Goal: Information Seeking & Learning: Learn about a topic

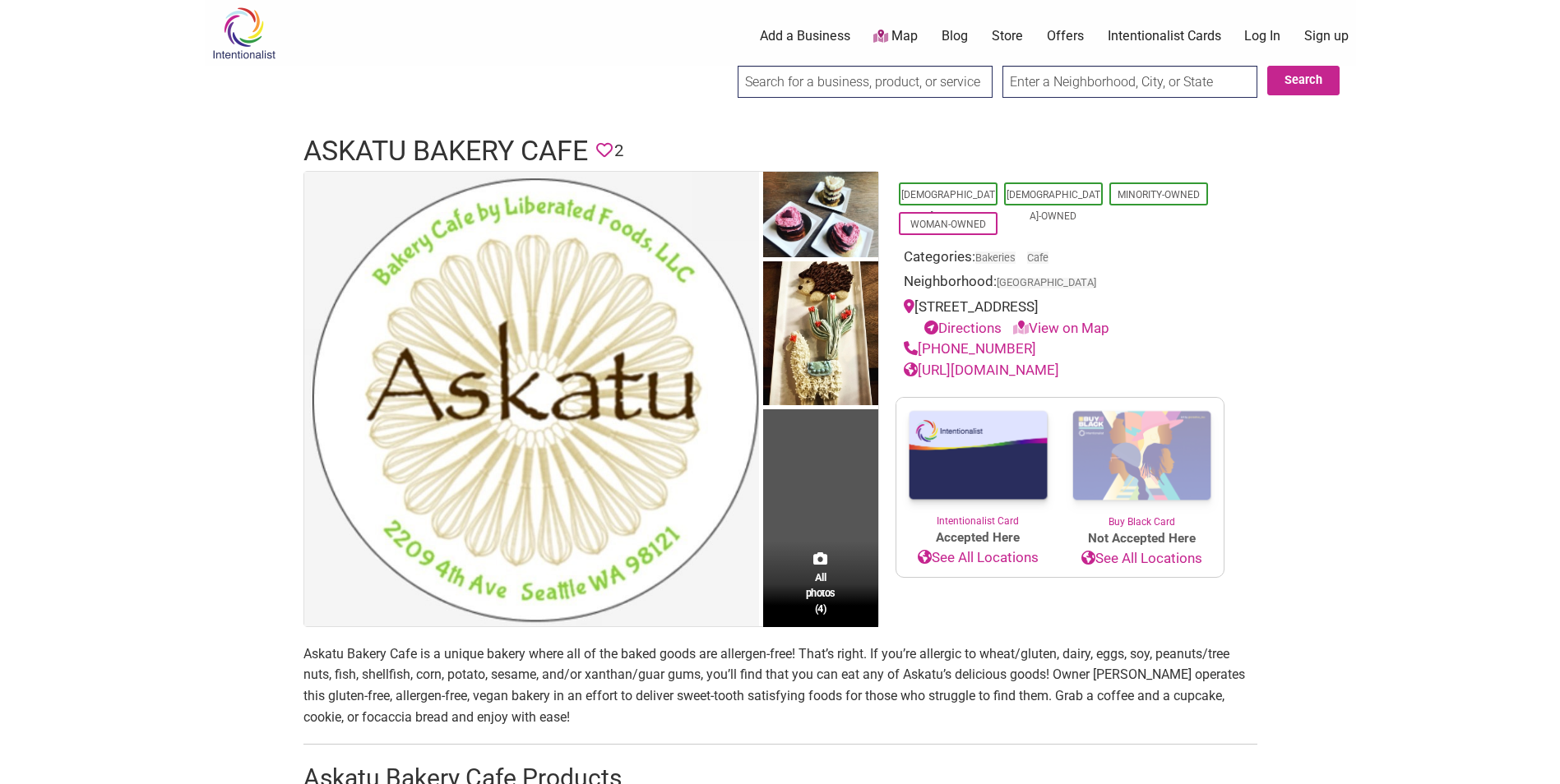
click at [132, 371] on body "× Menu 0 Add a Business Map Blog Store Offers Intentionalist Cards Buy Black Ca…" at bounding box center [780, 392] width 1560 height 784
click at [1059, 367] on link "[URL][DOMAIN_NAME]" at bounding box center [981, 369] width 156 height 16
click at [1049, 202] on span "[DEMOGRAPHIC_DATA]-Owned" at bounding box center [1053, 194] width 99 height 23
click at [1048, 189] on link "[DEMOGRAPHIC_DATA]-Owned" at bounding box center [1053, 206] width 94 height 33
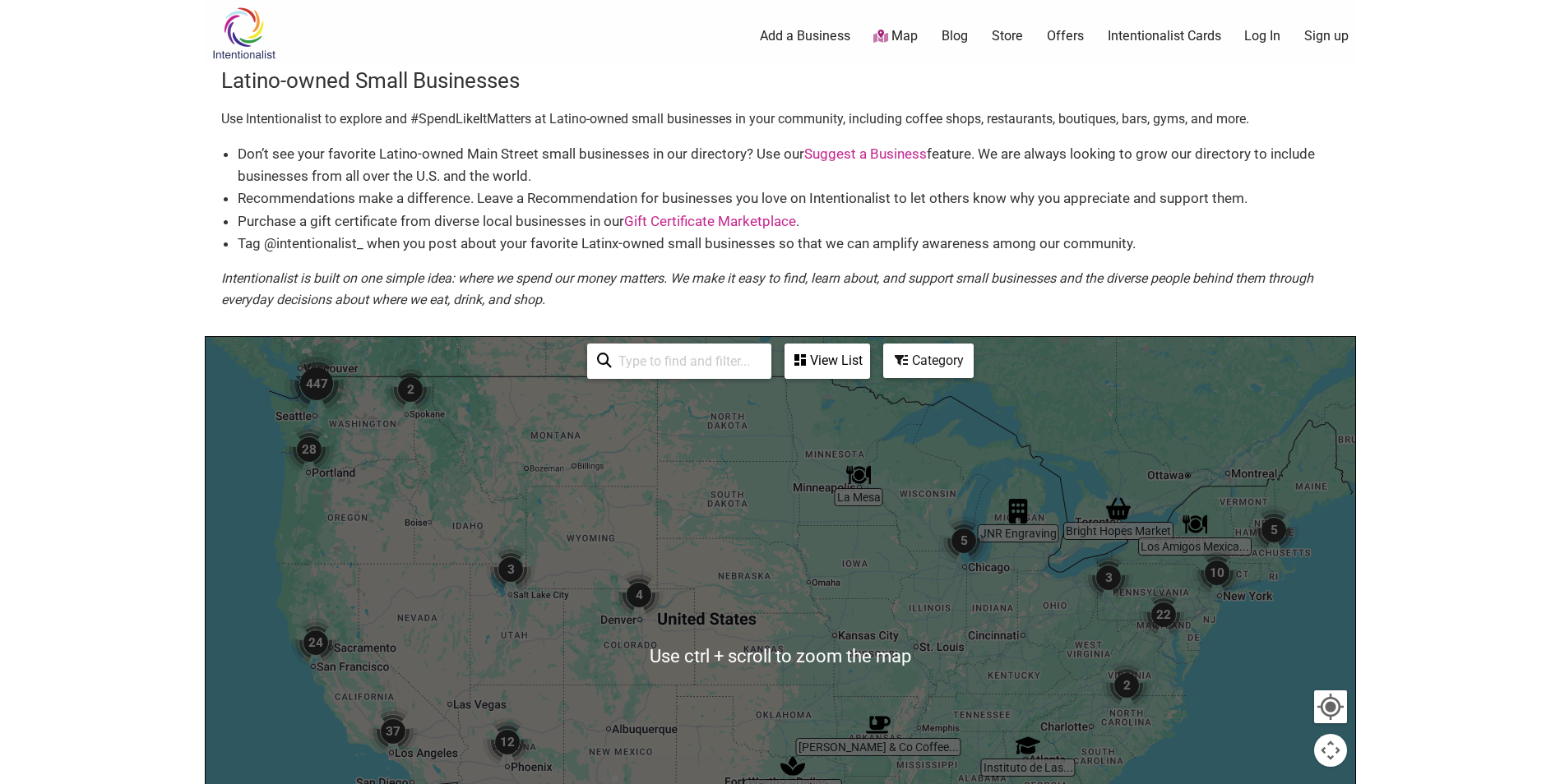
click at [371, 448] on div at bounding box center [780, 657] width 1150 height 640
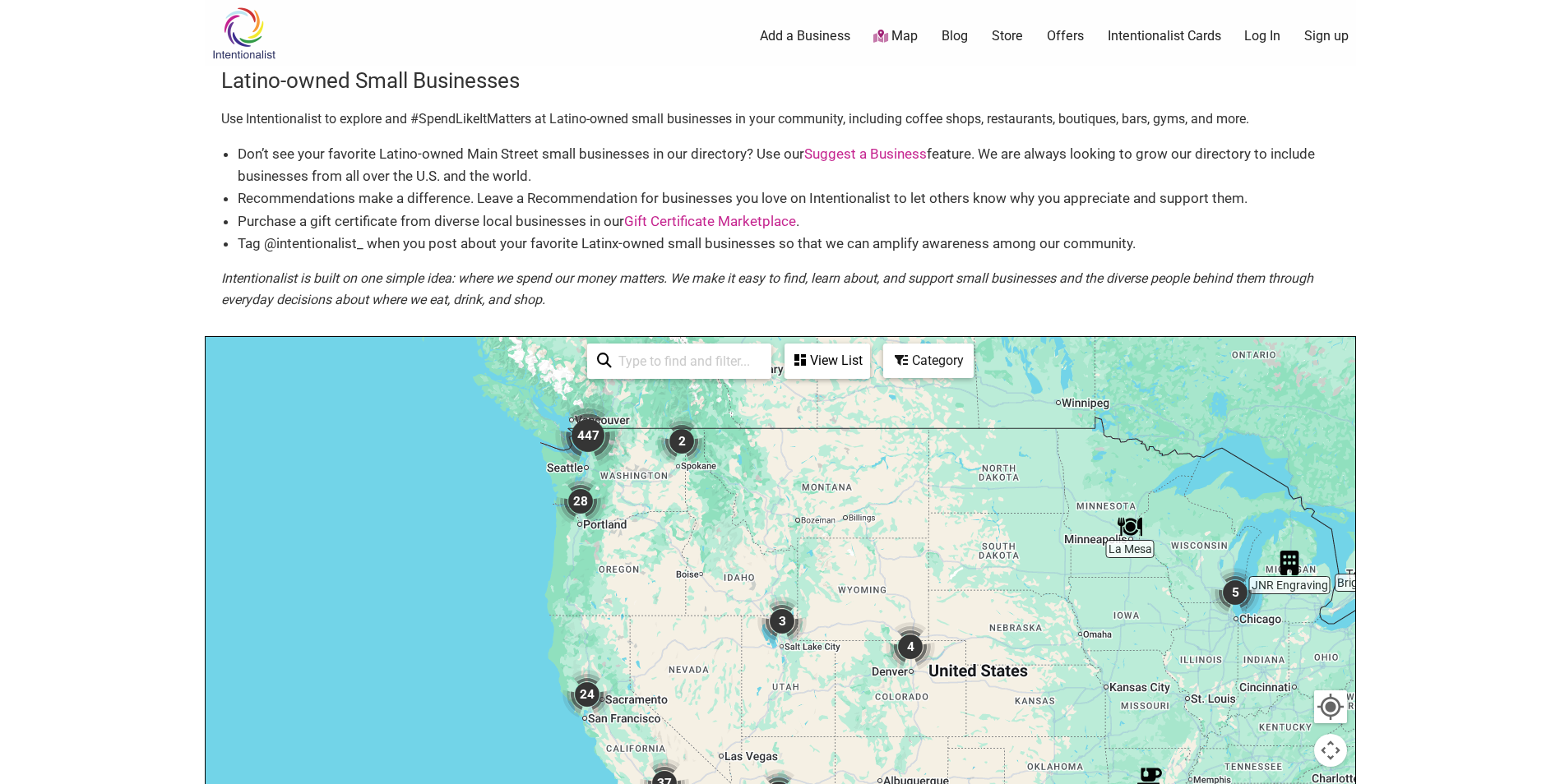
drag, startPoint x: 421, startPoint y: 486, endPoint x: 677, endPoint y: 560, distance: 266.5
click at [677, 566] on div at bounding box center [780, 657] width 1150 height 640
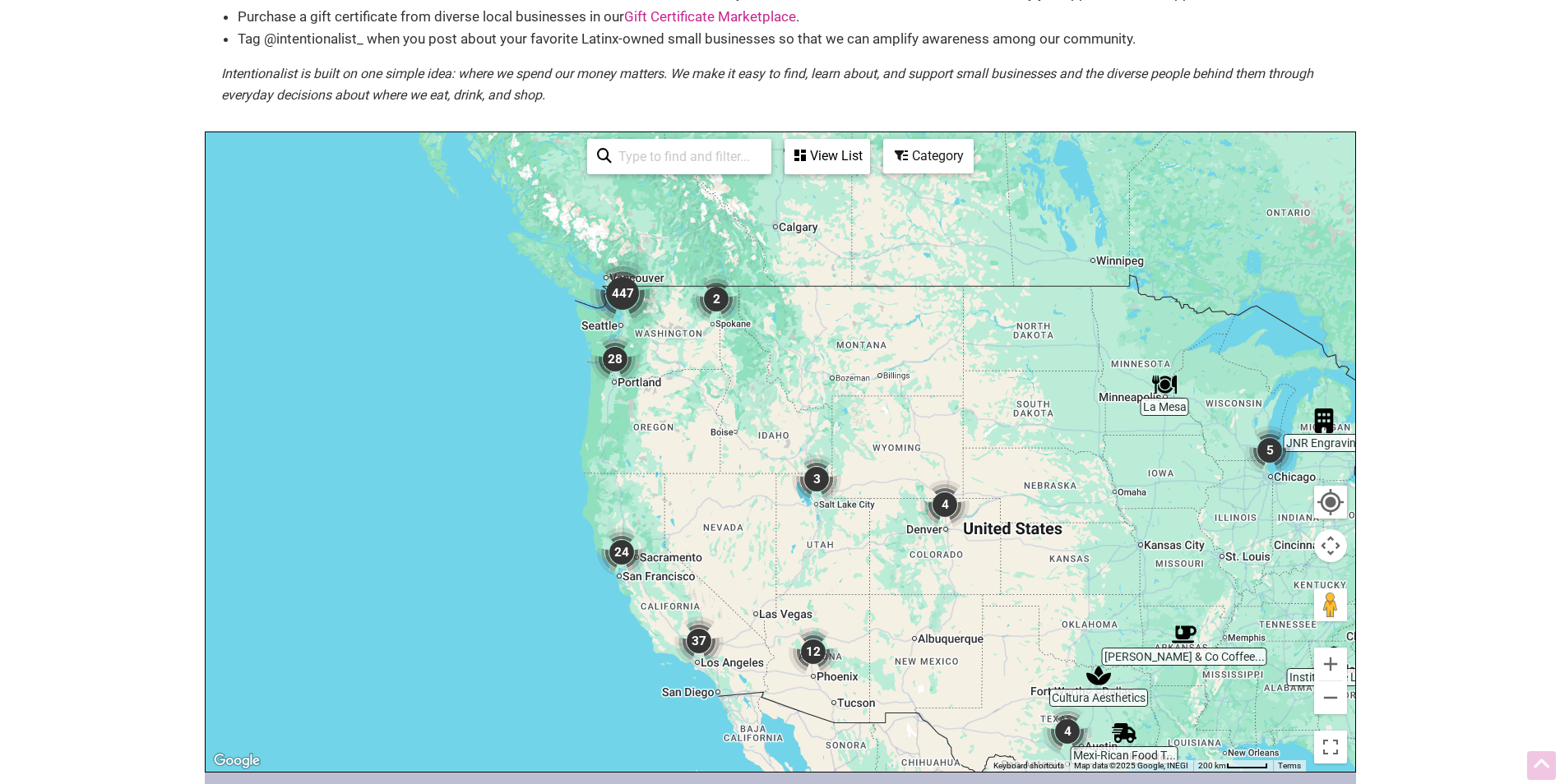
scroll to position [9, 0]
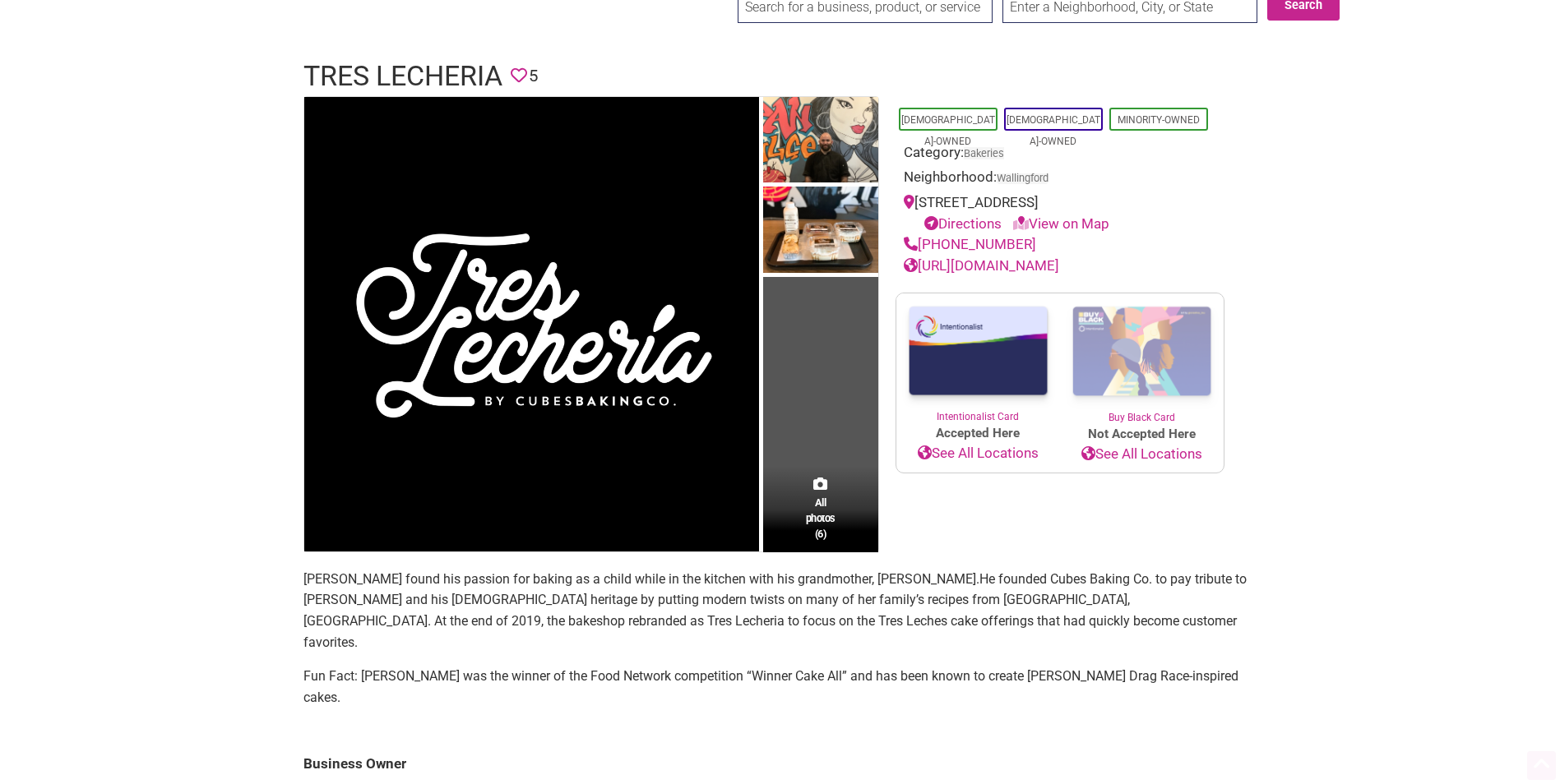
scroll to position [411, 0]
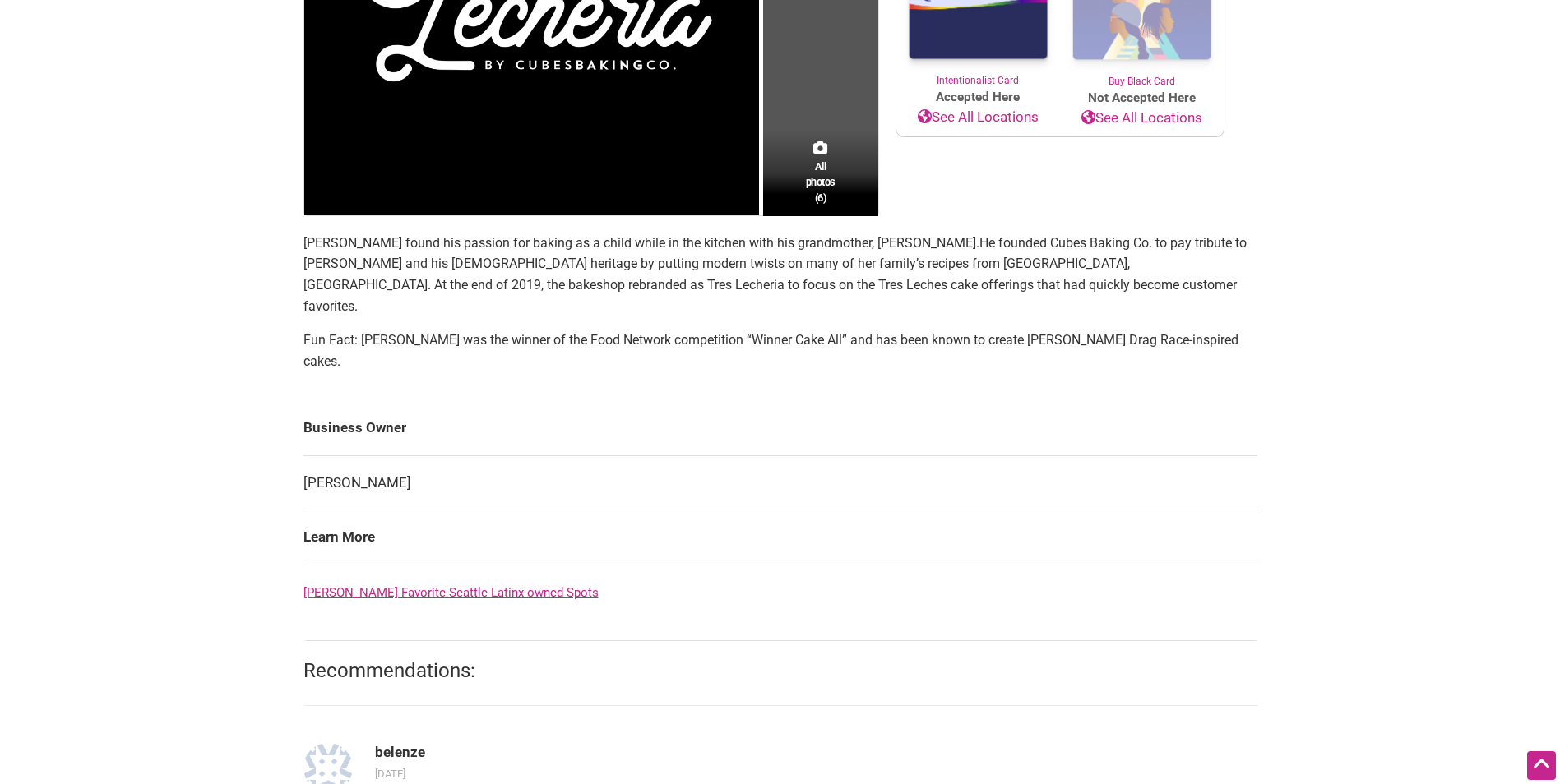
click at [498, 585] on link "[PERSON_NAME] Favorite Seattle Latinx-owned Spots" at bounding box center [451, 592] width 295 height 15
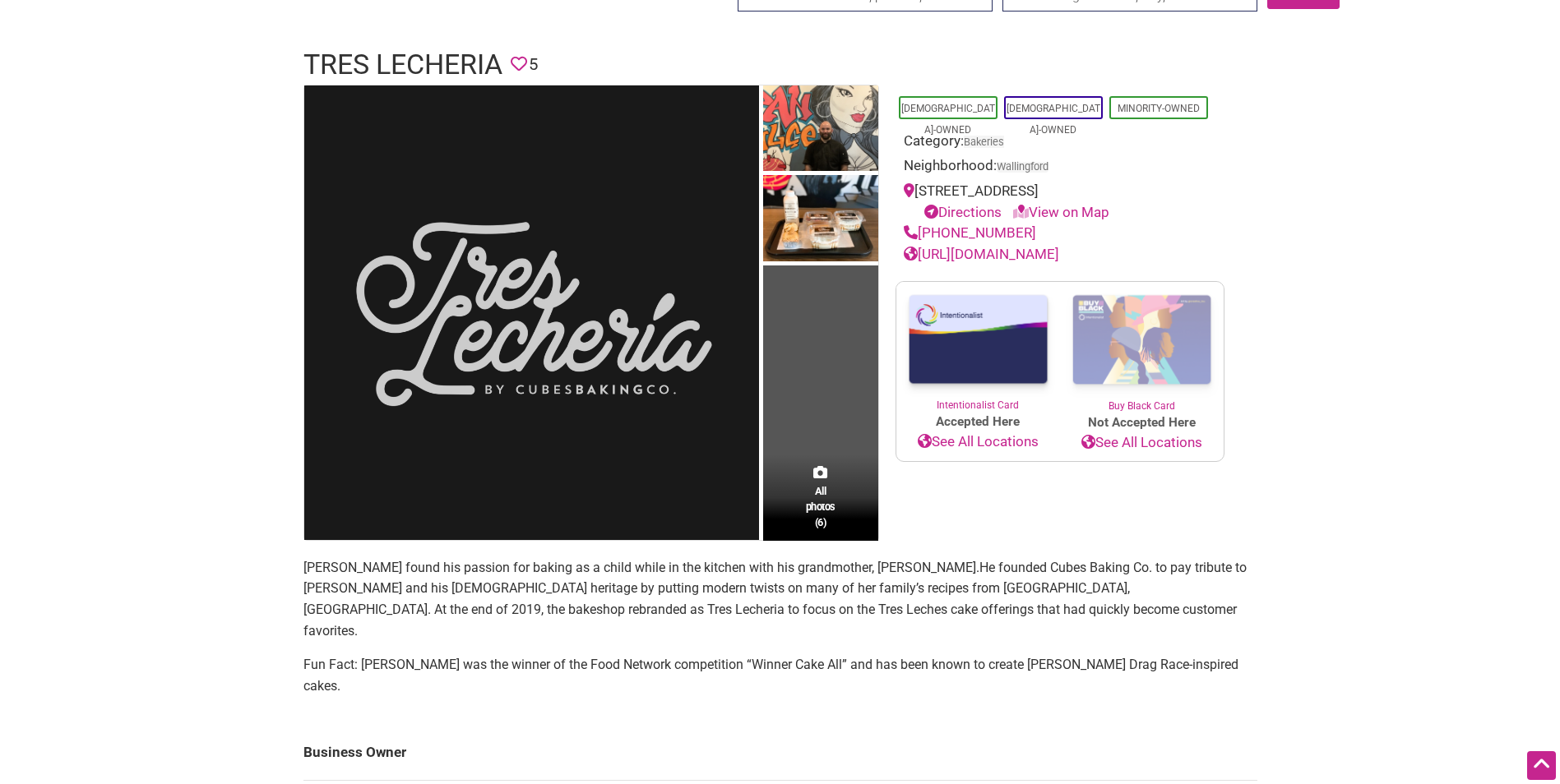
scroll to position [0, 0]
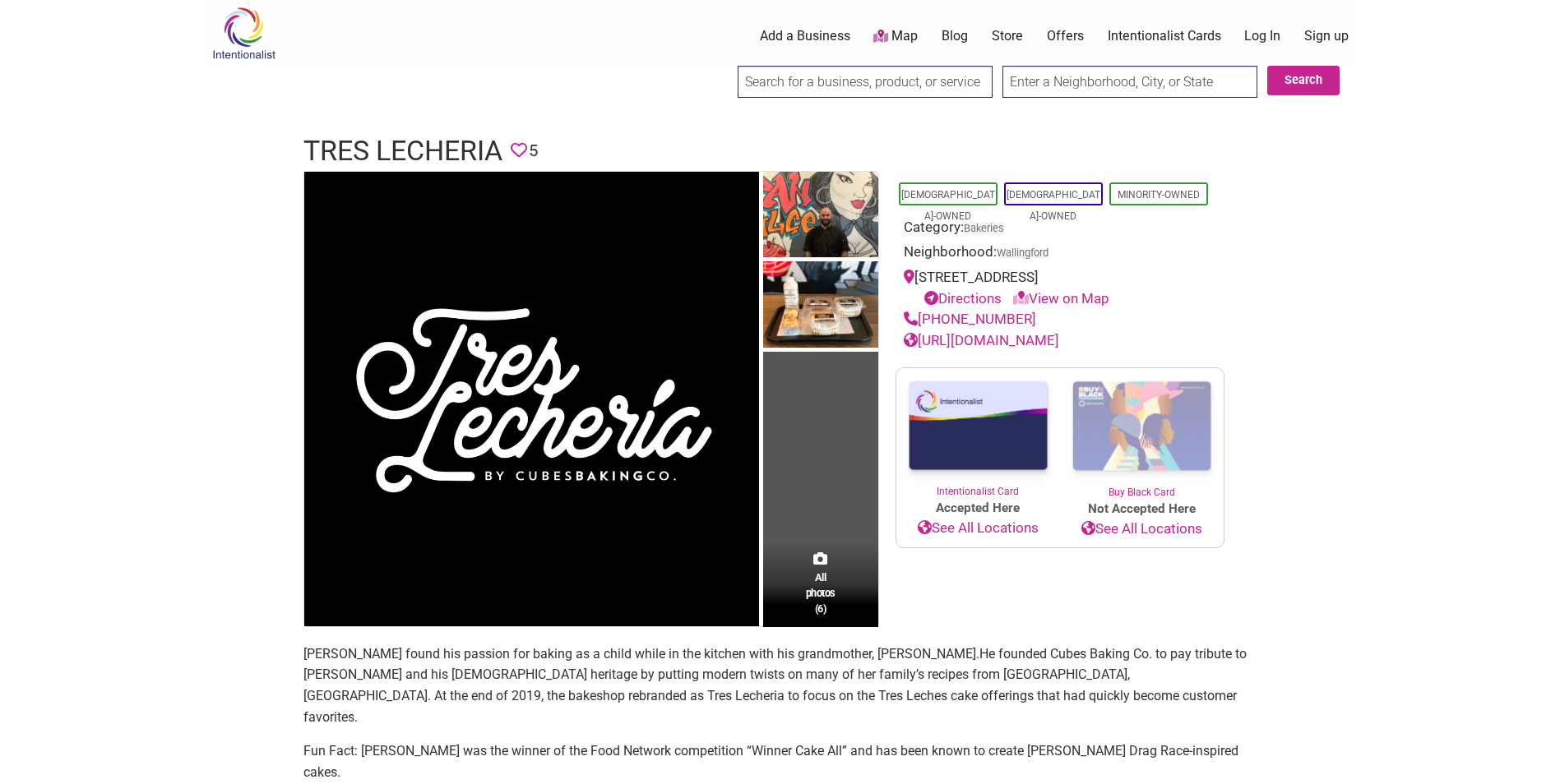
click at [1037, 340] on link "[URL][DOMAIN_NAME]" at bounding box center [981, 340] width 156 height 16
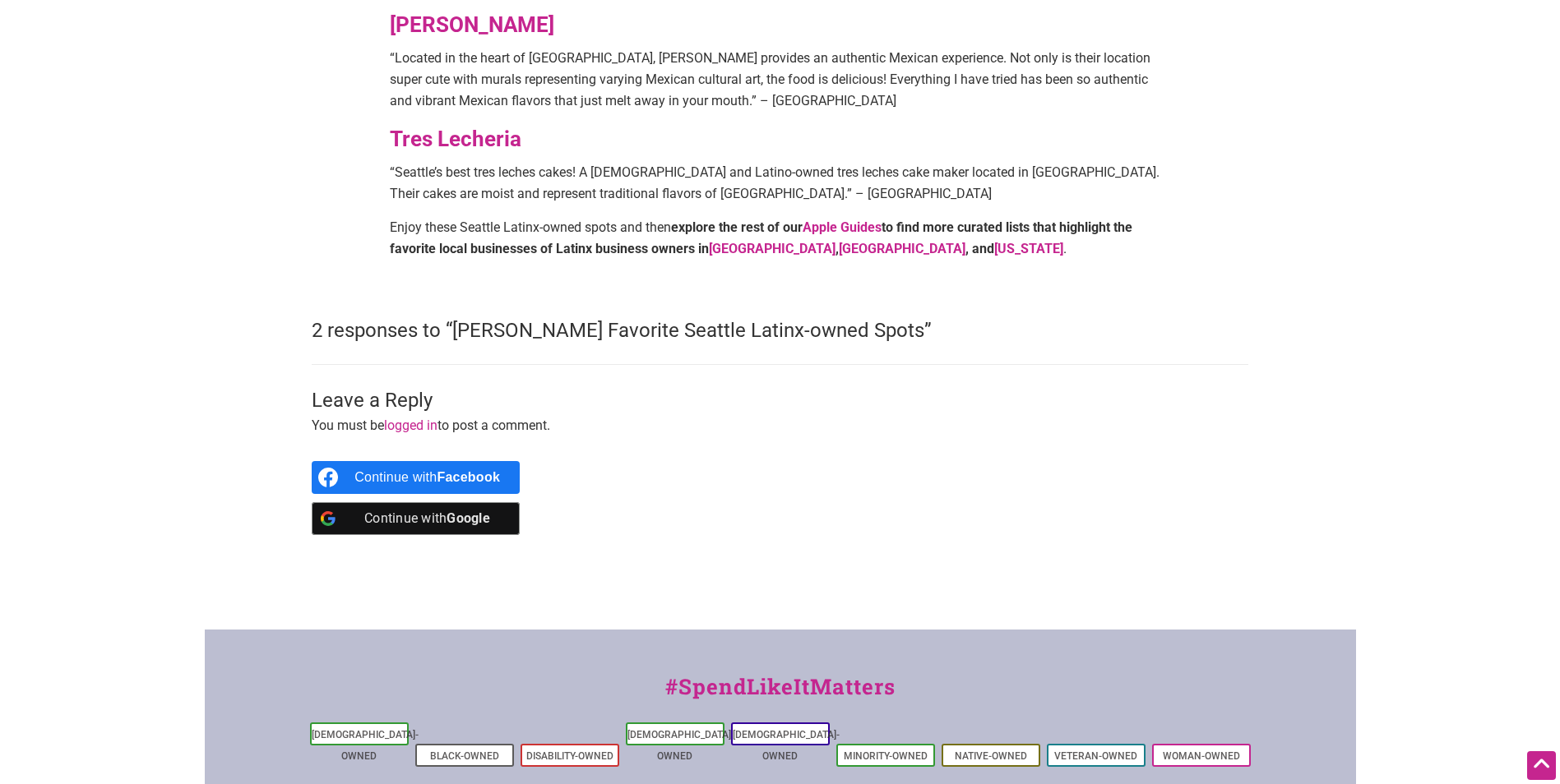
scroll to position [1480, 0]
